Goal: Task Accomplishment & Management: Manage account settings

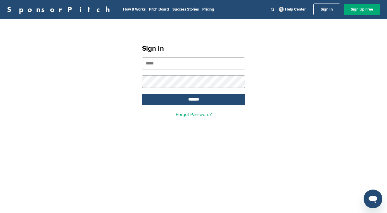
type input "**********"
click at [174, 97] on input "*******" at bounding box center [193, 99] width 103 height 11
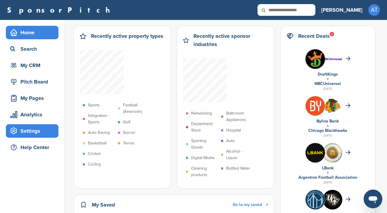
click at [31, 131] on div "Settings" at bounding box center [34, 131] width 50 height 11
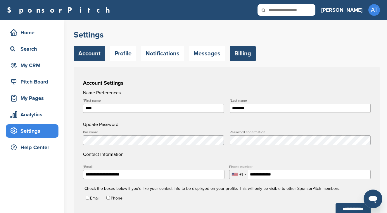
click at [246, 55] on link "Billing" at bounding box center [243, 53] width 26 height 15
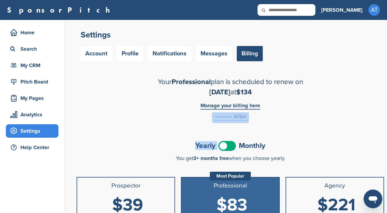
drag, startPoint x: 224, startPoint y: 144, endPoint x: 154, endPoint y: 119, distance: 74.9
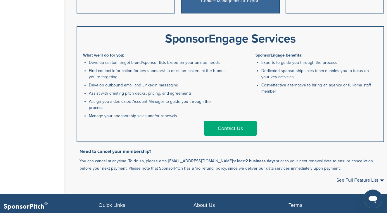
scroll to position [337, 0]
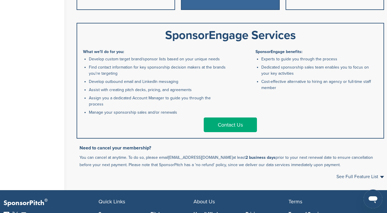
click at [345, 174] on span "See Full Feature List" at bounding box center [361, 176] width 48 height 5
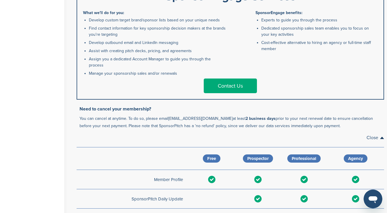
scroll to position [378, 0]
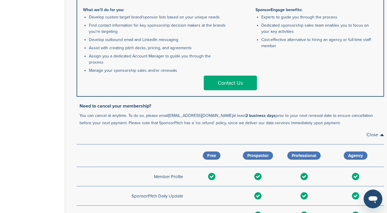
click at [226, 112] on p "You can cancel at anytime. To do so, please email support@sponsorpitch.com at l…" at bounding box center [232, 119] width 305 height 15
drag, startPoint x: 219, startPoint y: 109, endPoint x: 169, endPoint y: 109, distance: 49.5
click at [169, 112] on p "You can cancel at anytime. To do so, please email support@sponsorpitch.com at l…" at bounding box center [232, 119] width 305 height 15
copy p "[EMAIL_ADDRESS][DOMAIN_NAME]"
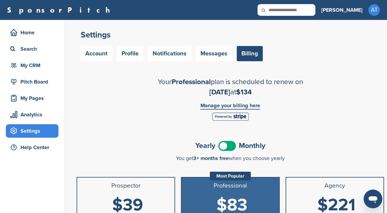
scroll to position [0, 0]
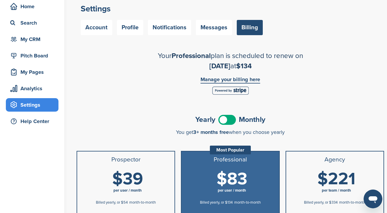
scroll to position [26, 0]
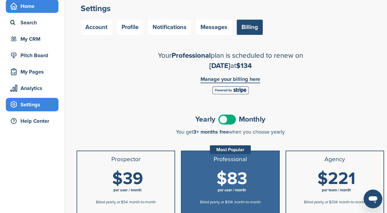
click at [31, 8] on div "Home" at bounding box center [34, 6] width 50 height 11
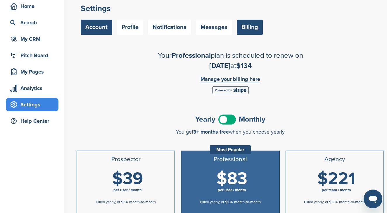
click at [99, 25] on link "Account" at bounding box center [97, 27] width 32 height 15
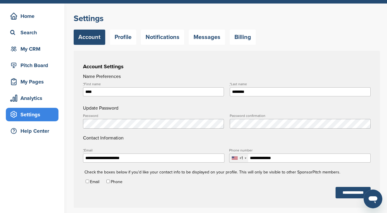
scroll to position [15, 0]
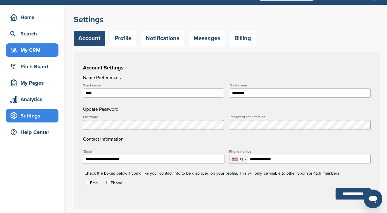
click at [35, 52] on div "My CRM" at bounding box center [34, 50] width 50 height 11
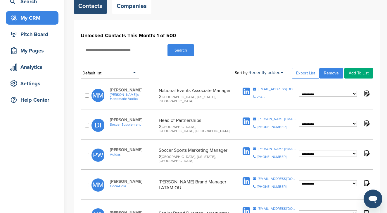
scroll to position [48, 0]
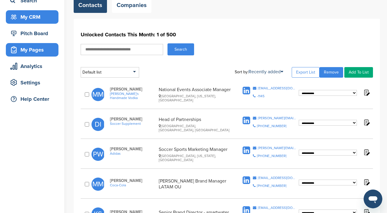
click at [35, 50] on div "My Pages" at bounding box center [34, 49] width 50 height 11
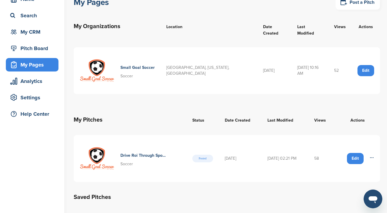
scroll to position [33, 0]
click at [32, 52] on div "Pitch Board" at bounding box center [34, 48] width 50 height 11
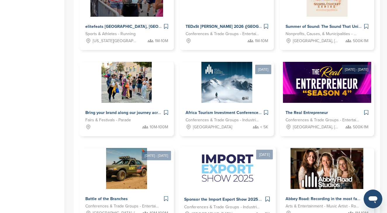
scroll to position [235, 0]
